Goal: Task Accomplishment & Management: Manage account settings

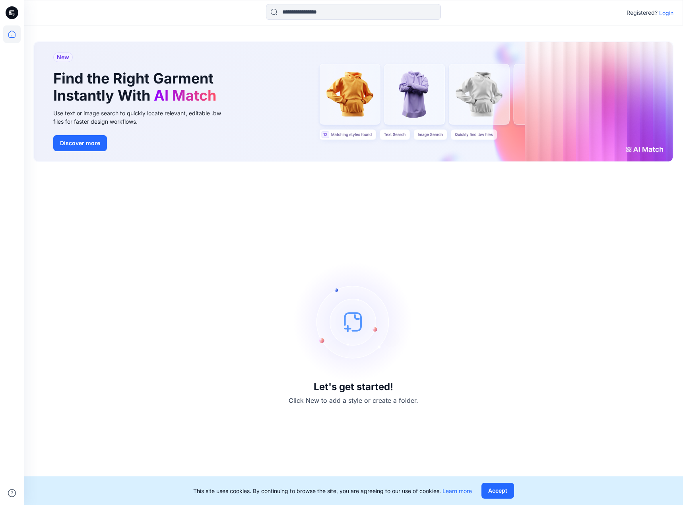
click at [329, 239] on div "Let's get started! Click New to add a style or create a folder." at bounding box center [353, 334] width 640 height 324
click at [659, 16] on p "Login" at bounding box center [666, 13] width 14 height 8
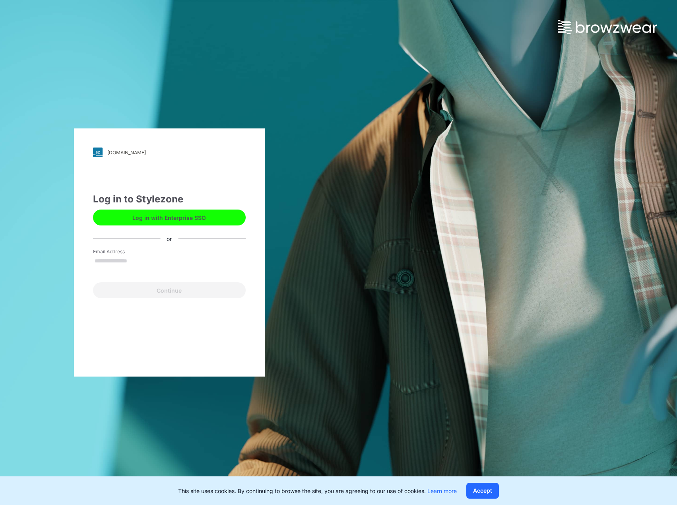
click at [168, 260] on input "Email Address" at bounding box center [169, 261] width 153 height 12
type input "**********"
click at [93, 282] on button "Continue" at bounding box center [169, 290] width 153 height 16
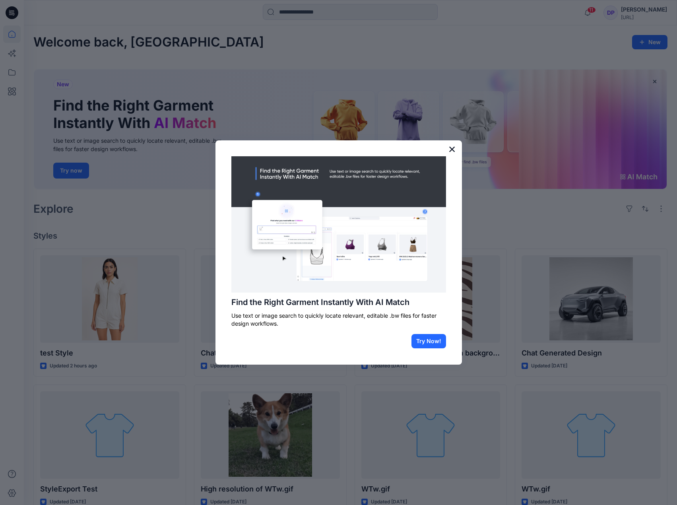
click at [454, 148] on button "×" at bounding box center [452, 149] width 8 height 13
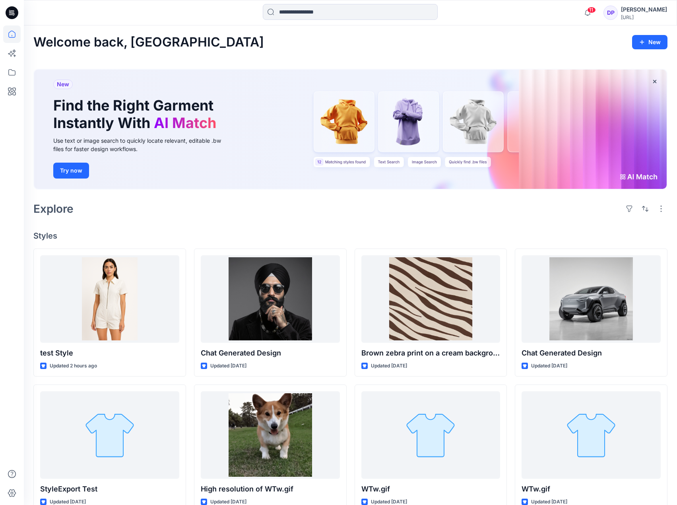
click at [407, 202] on div "Explore" at bounding box center [350, 208] width 634 height 19
click at [570, 50] on div "Welcome back, [PERSON_NAME] New New Find the Right Garment Instantly With AI Ma…" at bounding box center [350, 355] width 653 height 661
